Goal: Share content: Share content

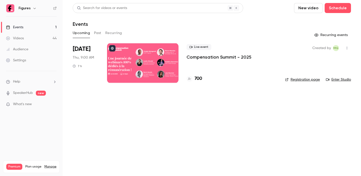
click at [97, 32] on button "Past" at bounding box center [97, 33] width 7 height 8
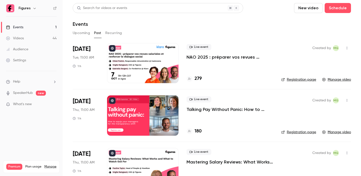
click at [221, 57] on p "NAO 2025 : préparer vos revues salariales et renforcer le dialogue social" at bounding box center [229, 57] width 87 height 6
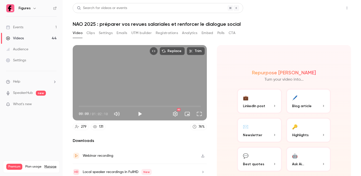
click at [332, 10] on button "Share" at bounding box center [329, 8] width 20 height 10
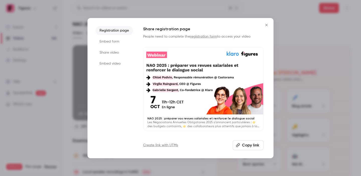
click at [102, 53] on li "Share video" at bounding box center [114, 52] width 38 height 9
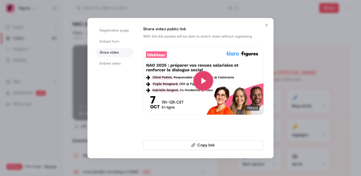
click at [204, 147] on button "Copy link" at bounding box center [203, 145] width 120 height 10
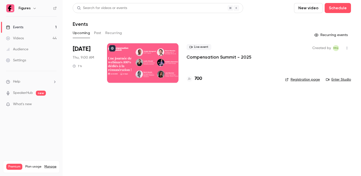
click at [207, 58] on p "Compensation Summit - 2025" at bounding box center [218, 57] width 65 height 6
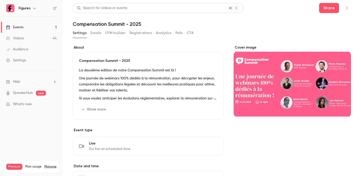
click at [91, 109] on button "Show more" at bounding box center [94, 109] width 30 height 8
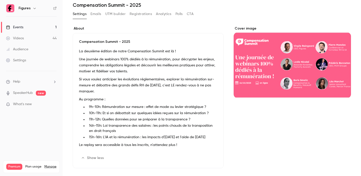
scroll to position [20, 0]
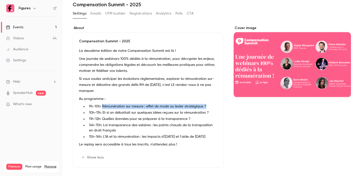
drag, startPoint x: 102, startPoint y: 106, endPoint x: 207, endPoint y: 108, distance: 104.7
click at [207, 108] on li "9h-10h: Rémunération sur mesure : effet de mode ou levier stratégique ?" at bounding box center [152, 106] width 130 height 5
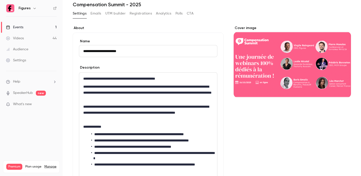
click at [202, 132] on li "**********" at bounding box center [152, 134] width 122 height 5
drag, startPoint x: 210, startPoint y: 134, endPoint x: 107, endPoint y: 135, distance: 103.4
click at [107, 135] on li "**********" at bounding box center [152, 134] width 122 height 5
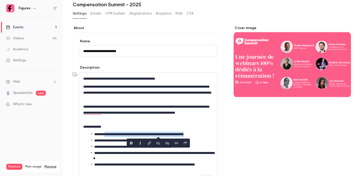
copy li "**********"
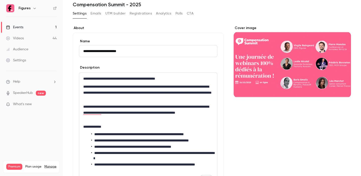
scroll to position [0, 0]
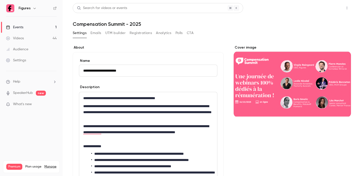
click at [327, 11] on button "Share" at bounding box center [329, 8] width 20 height 10
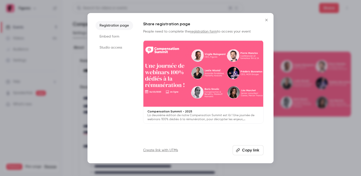
click at [109, 47] on li "Studio access" at bounding box center [114, 47] width 38 height 9
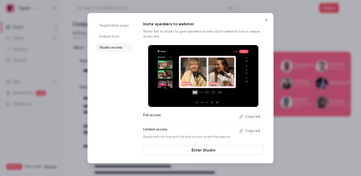
click at [252, 133] on button "Copy link" at bounding box center [250, 131] width 26 height 8
click at [268, 19] on icon "Close" at bounding box center [266, 20] width 6 height 4
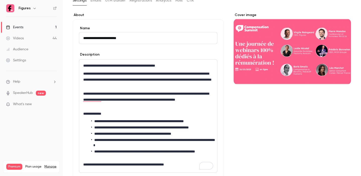
scroll to position [34, 0]
